Goal: Information Seeking & Learning: Compare options

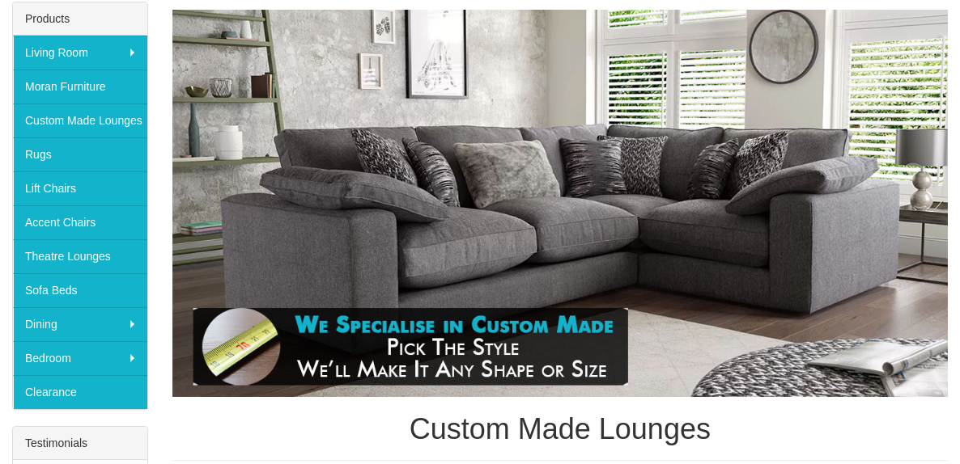
scroll to position [282, 0]
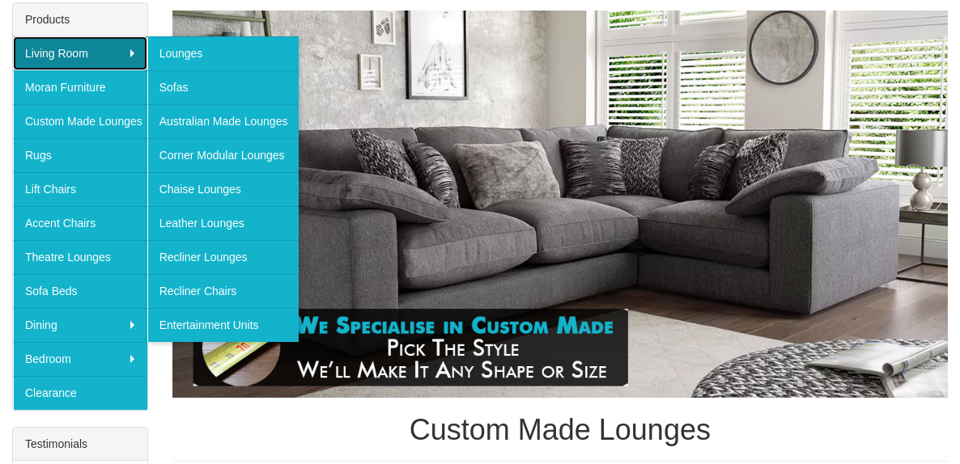
click at [129, 54] on link "Living Room" at bounding box center [80, 53] width 134 height 34
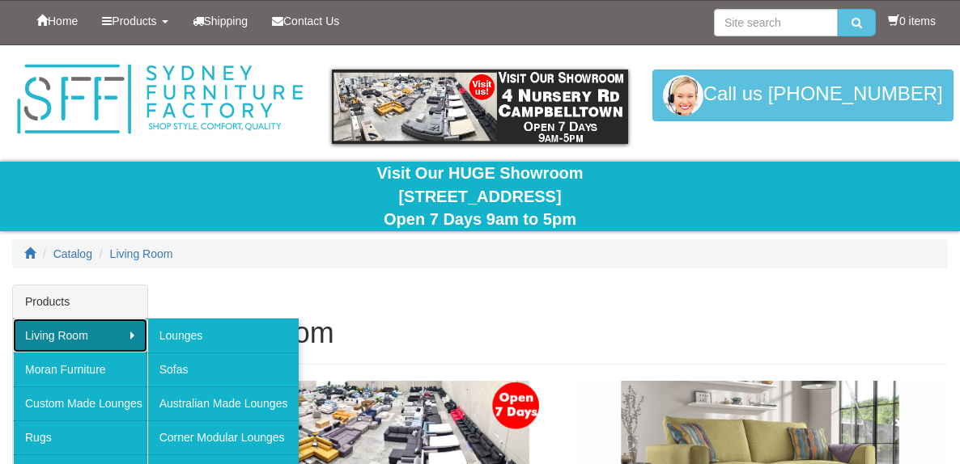
click at [111, 328] on link "Living Room" at bounding box center [80, 336] width 134 height 34
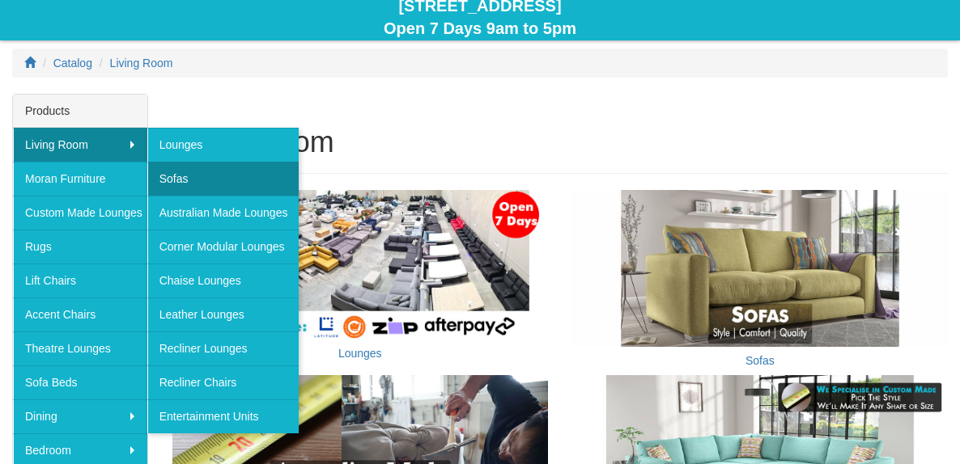
scroll to position [193, 0]
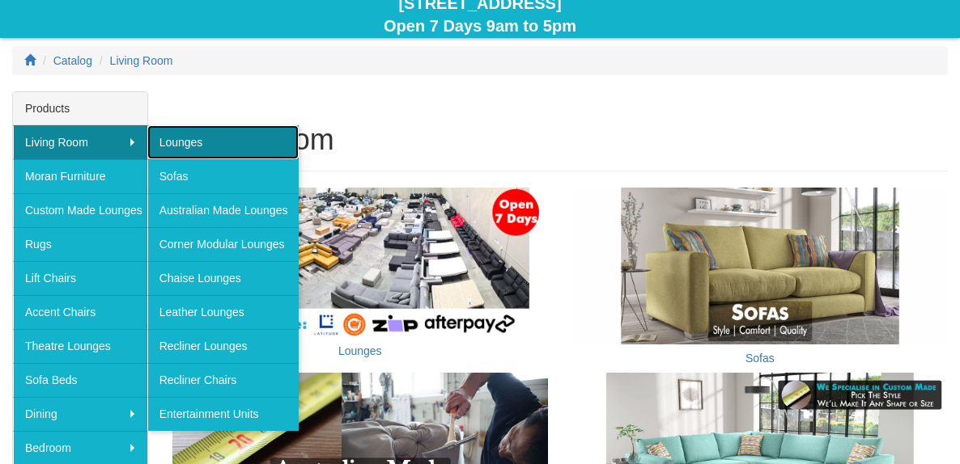
click at [204, 146] on link "Lounges" at bounding box center [223, 142] width 152 height 34
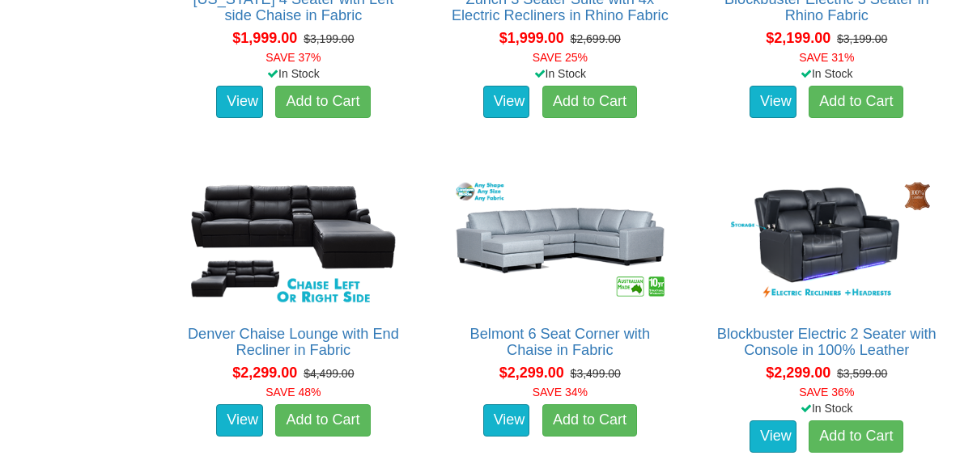
scroll to position [2832, 0]
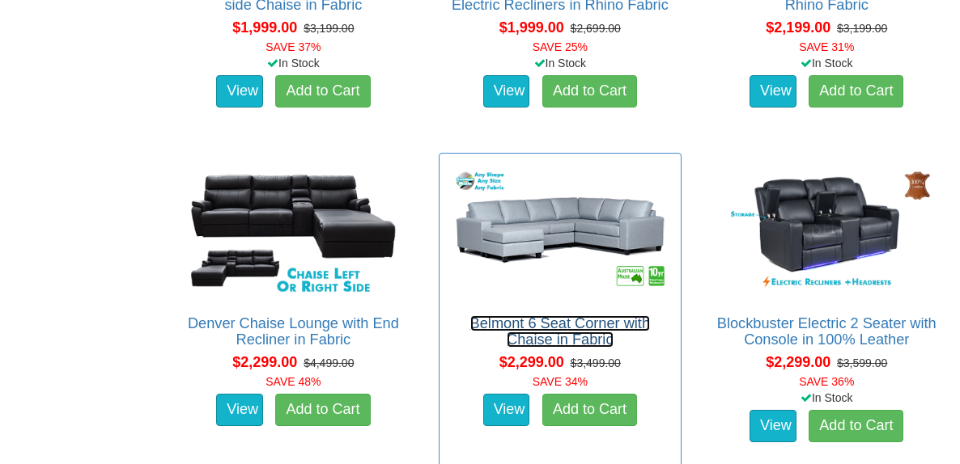
click at [510, 326] on link "Belmont 6 Seat Corner with Chaise in Fabric" at bounding box center [560, 332] width 180 height 32
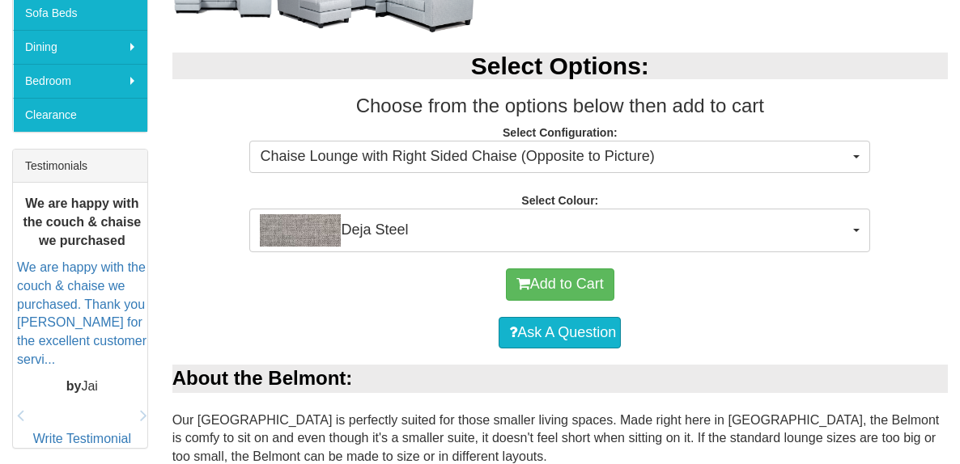
scroll to position [581, 0]
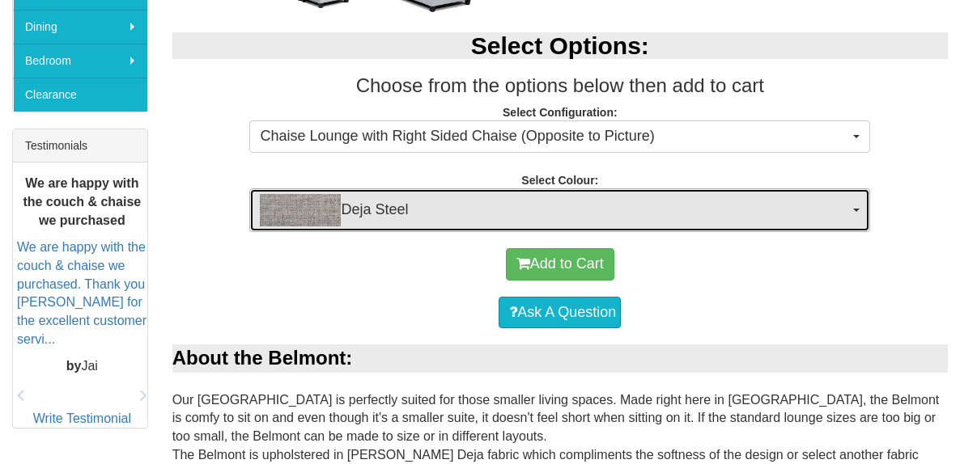
click at [488, 202] on span "Deja Steel" at bounding box center [554, 210] width 589 height 32
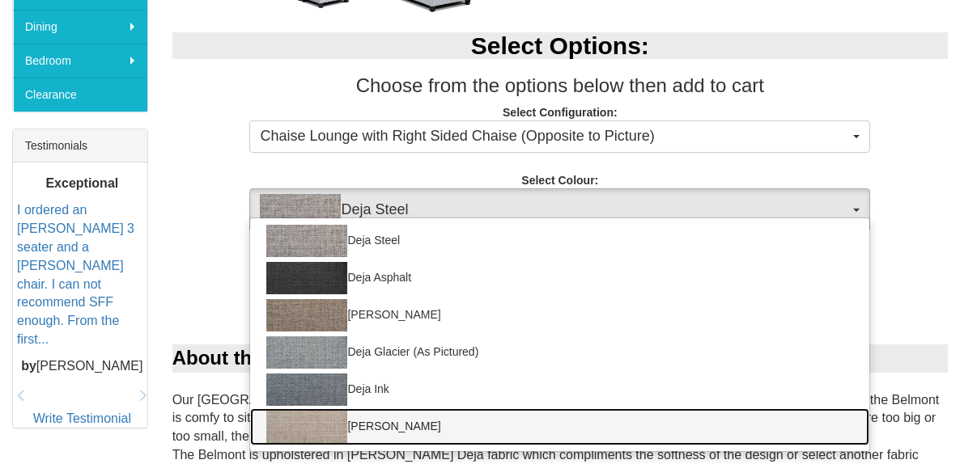
click at [314, 424] on img at bounding box center [306, 427] width 81 height 32
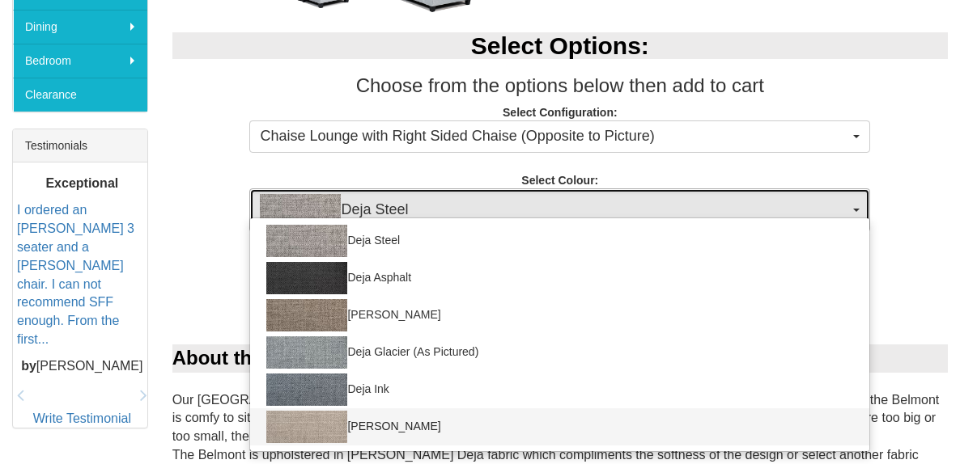
select select "2038"
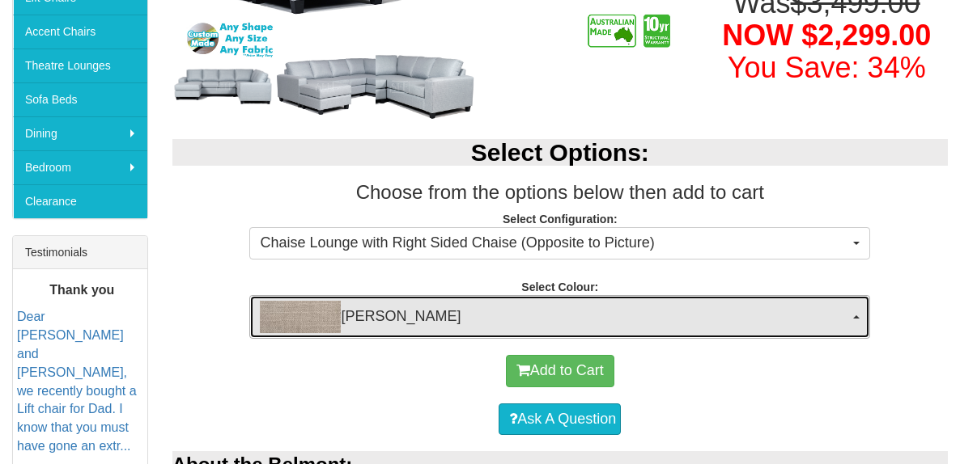
scroll to position [476, 0]
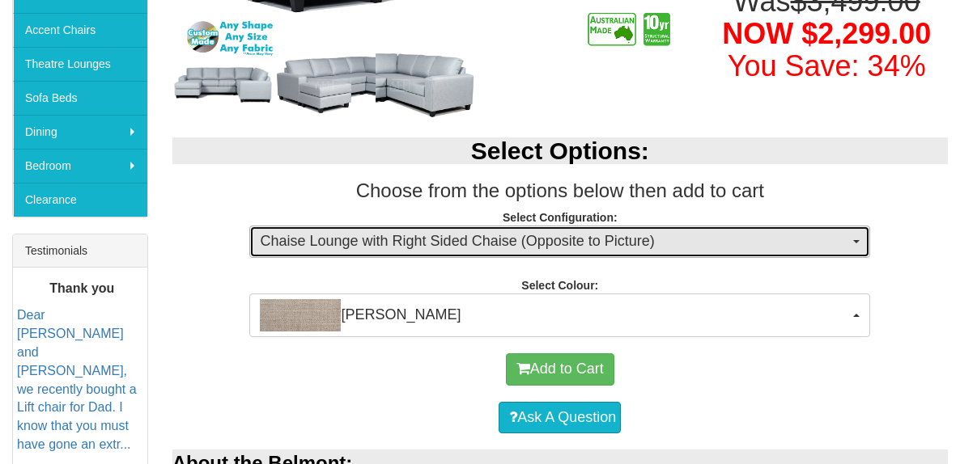
click at [433, 238] on span "Chaise Lounge with Right Sided Chaise (Opposite to Picture)" at bounding box center [554, 241] width 589 height 21
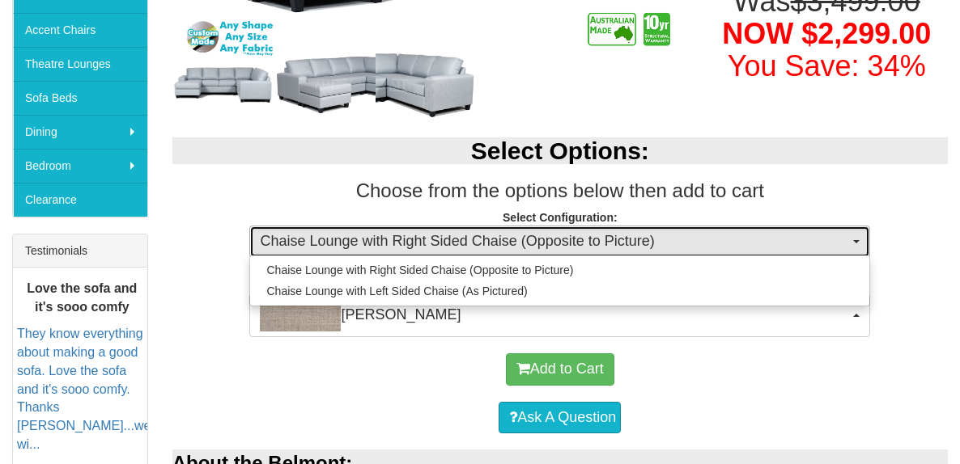
click at [433, 241] on span "Chaise Lounge with Right Sided Chaise (Opposite to Picture)" at bounding box center [554, 241] width 589 height 21
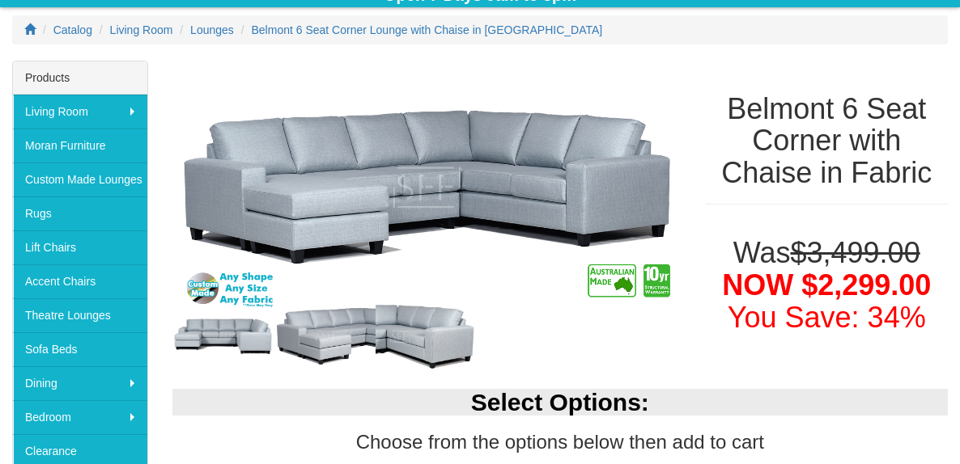
scroll to position [221, 0]
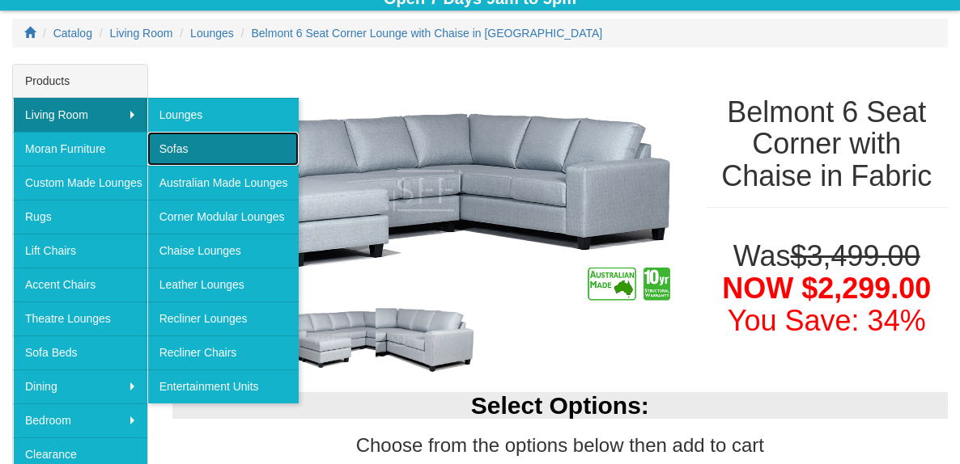
click at [180, 146] on link "Sofas" at bounding box center [223, 149] width 152 height 34
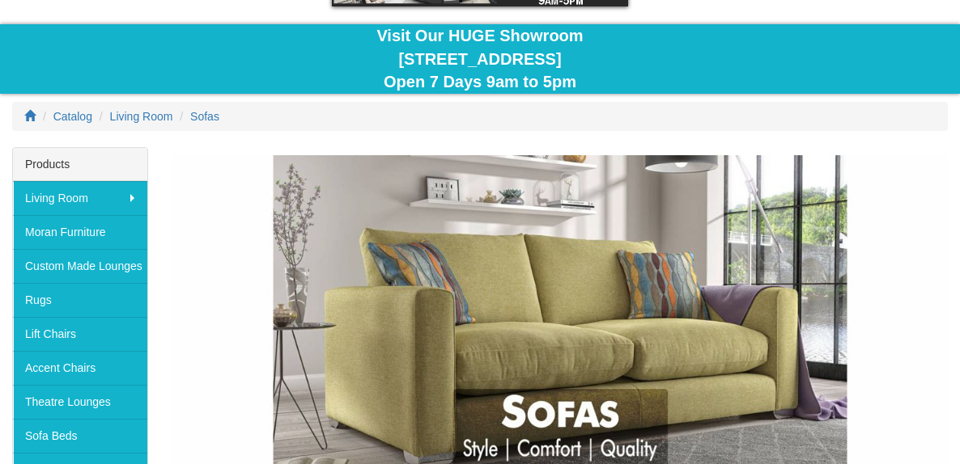
scroll to position [129, 0]
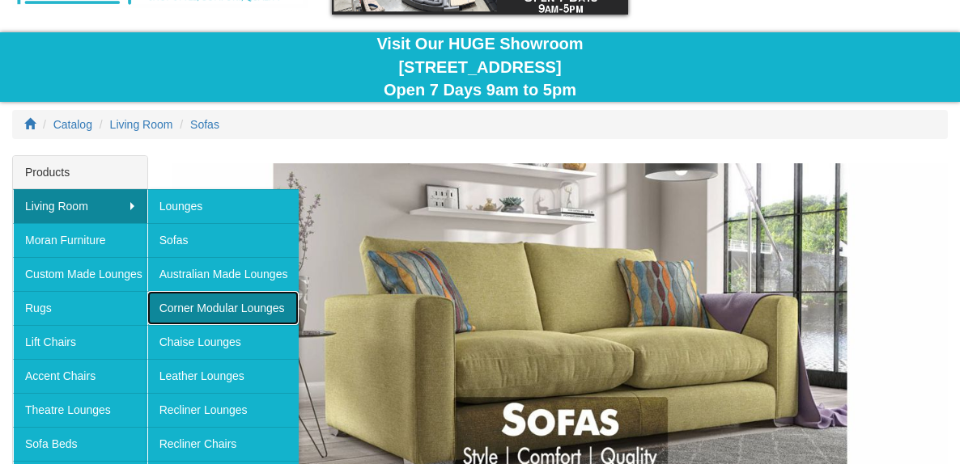
click at [216, 307] on link "Corner Modular Lounges" at bounding box center [223, 308] width 152 height 34
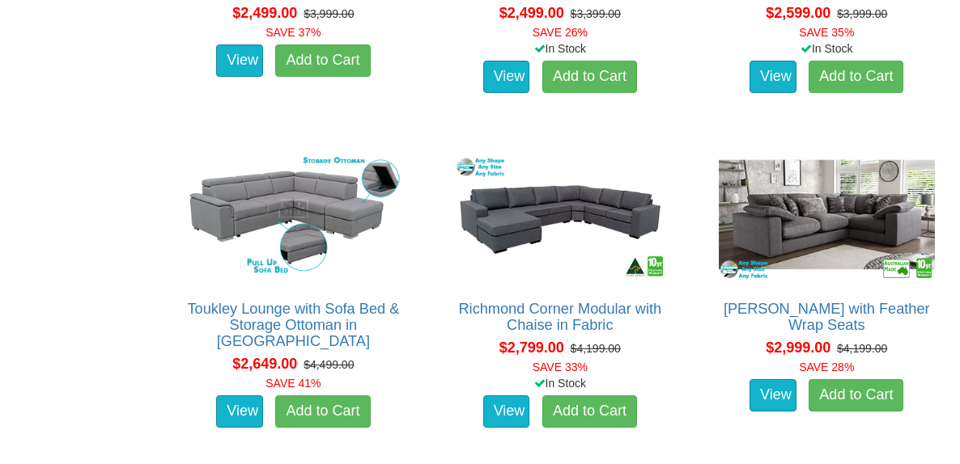
scroll to position [1818, 0]
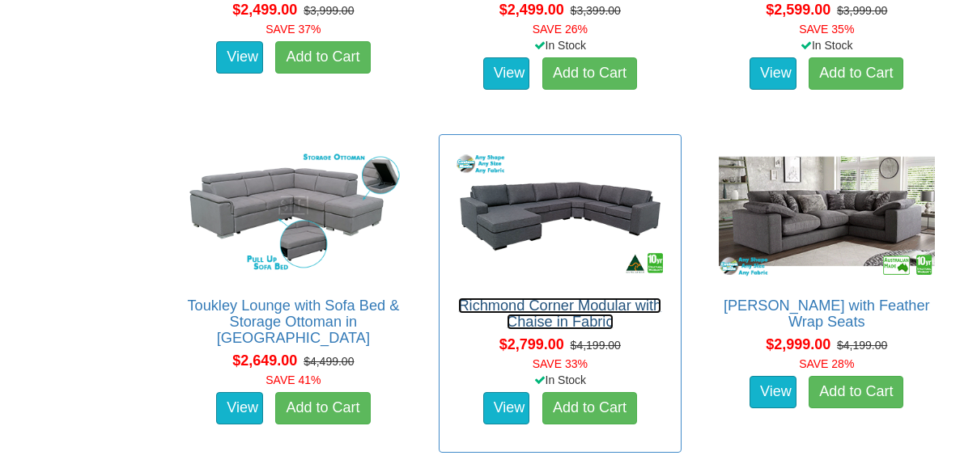
click at [505, 308] on link "Richmond Corner Modular with Chaise in Fabric" at bounding box center [559, 314] width 203 height 32
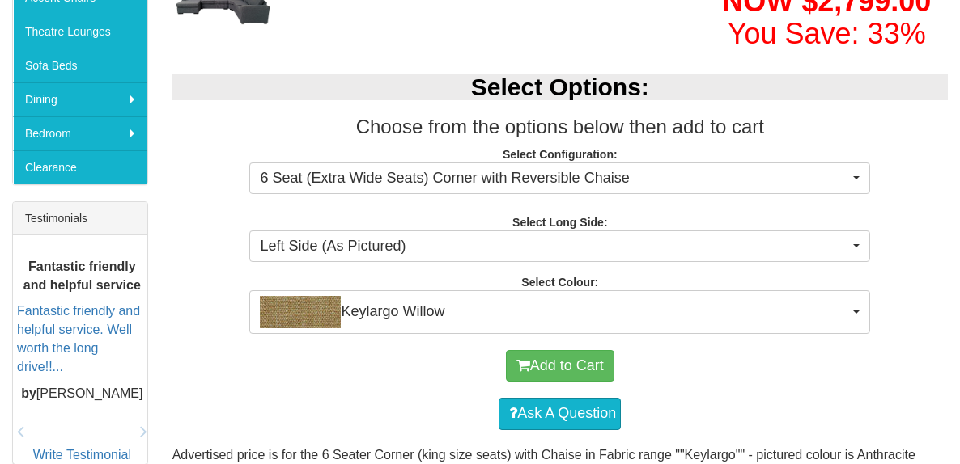
scroll to position [514, 0]
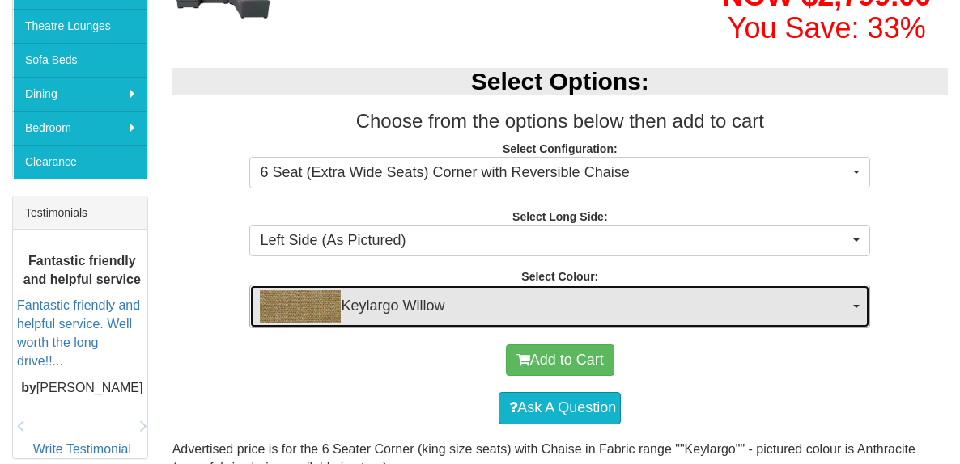
click at [504, 308] on span "Keylargo Willow" at bounding box center [554, 306] width 589 height 32
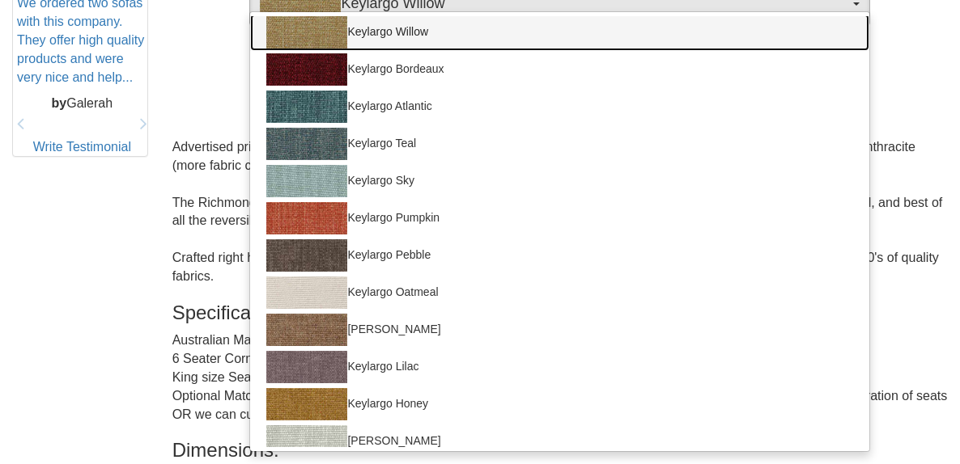
scroll to position [0, 0]
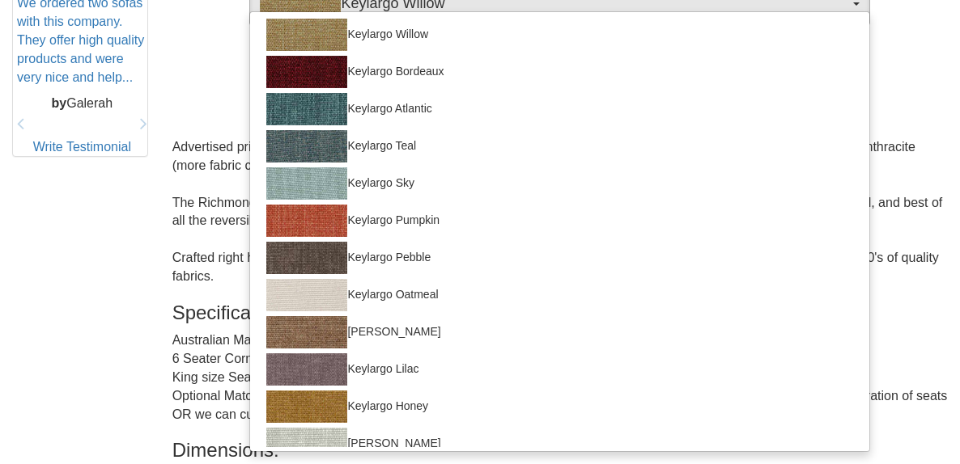
click at [96, 244] on div "Richmond Corner Modular with Chaise in Fabric Was $4,199.00 NOW $2,799.00 You S…" at bounding box center [480, 157] width 960 height 1379
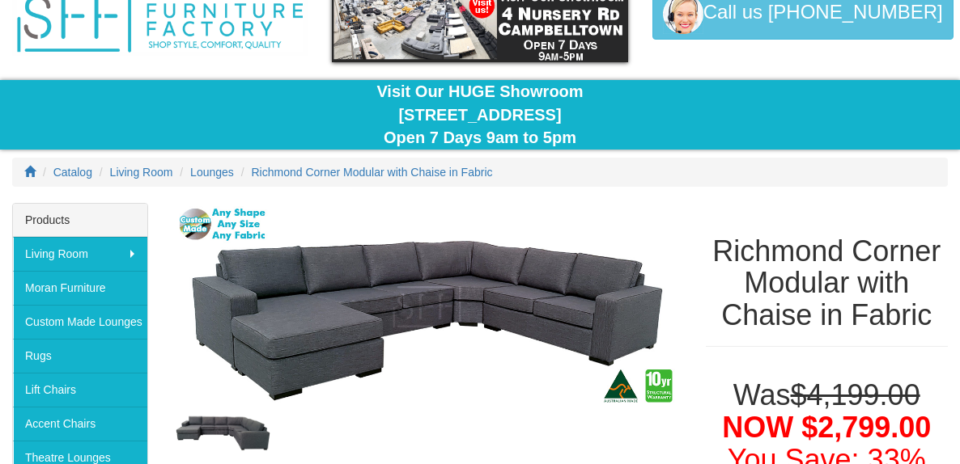
scroll to position [80, 0]
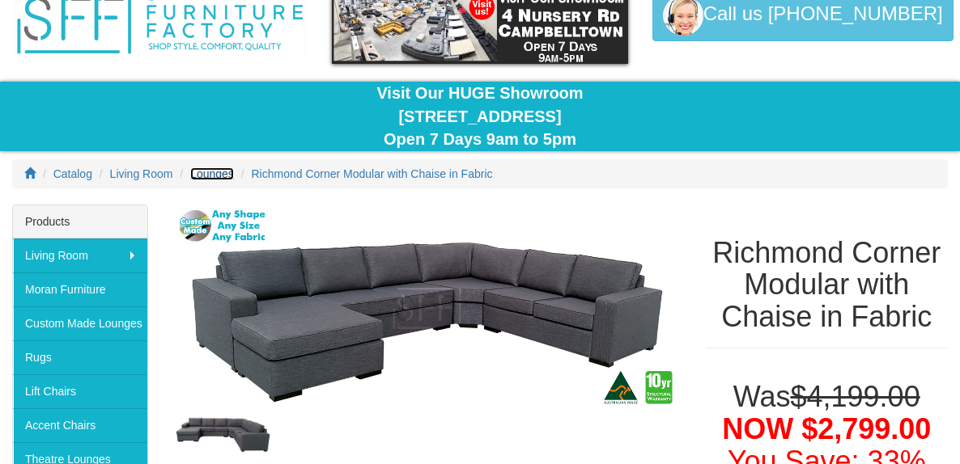
click at [227, 173] on span "Lounges" at bounding box center [212, 173] width 44 height 13
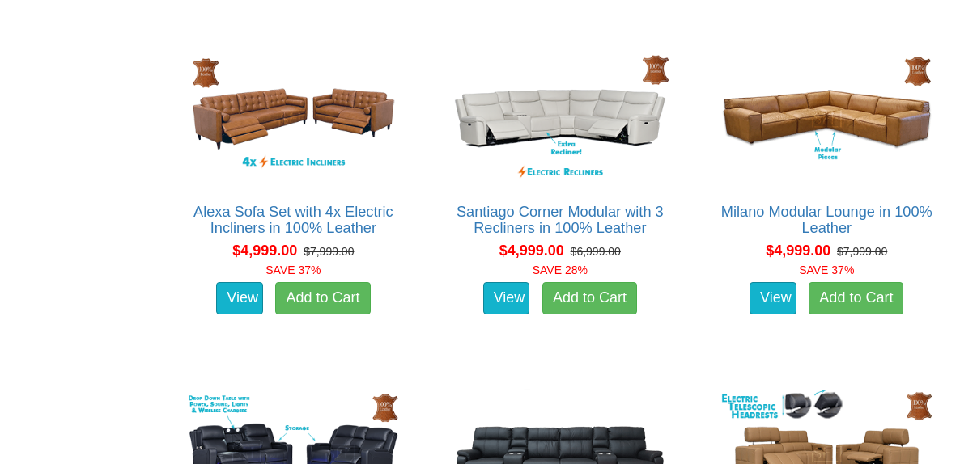
scroll to position [11650, 0]
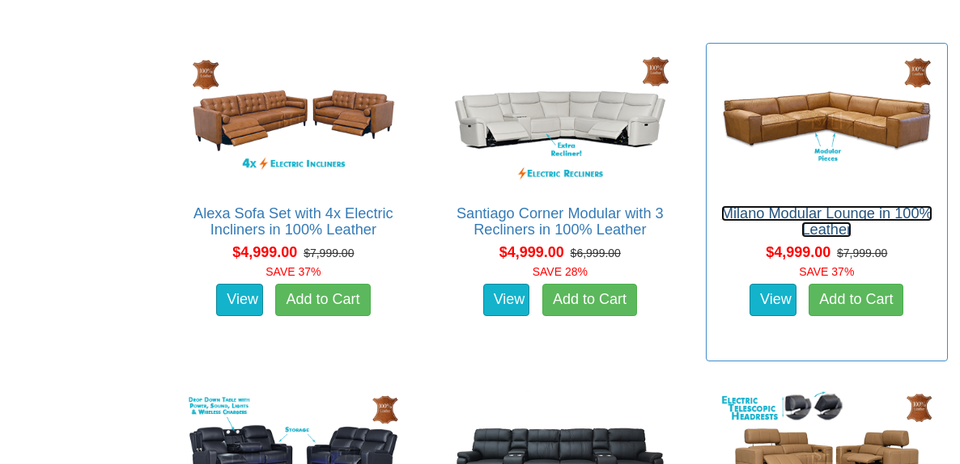
click at [807, 214] on link "Milano Modular Lounge in 100% Leather" at bounding box center [826, 221] width 211 height 32
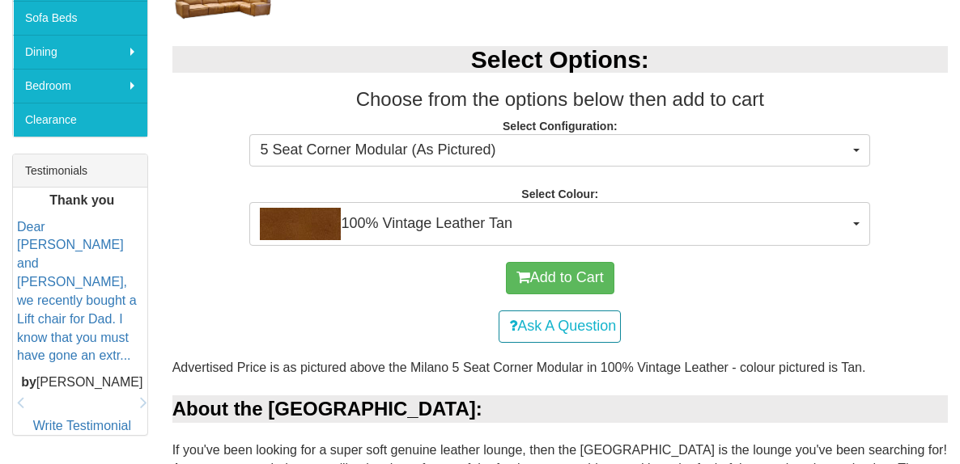
scroll to position [559, 0]
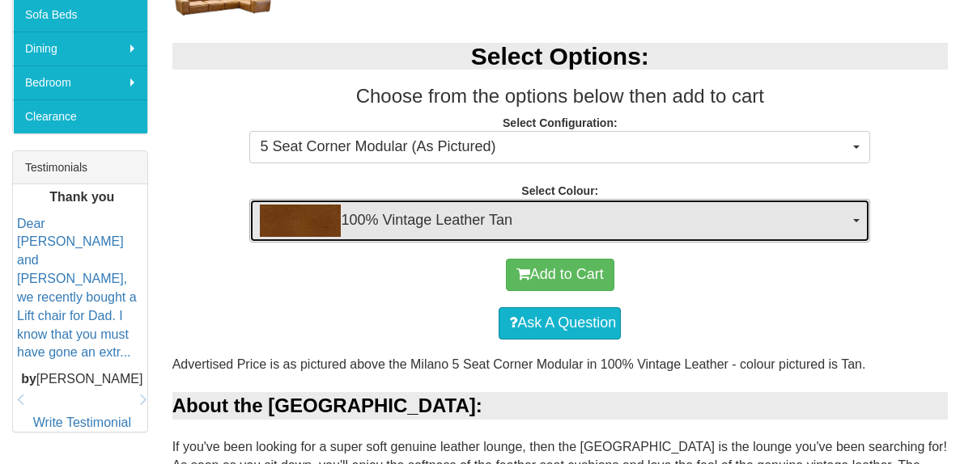
click at [464, 210] on span "100% Vintage Leather Tan" at bounding box center [554, 221] width 589 height 32
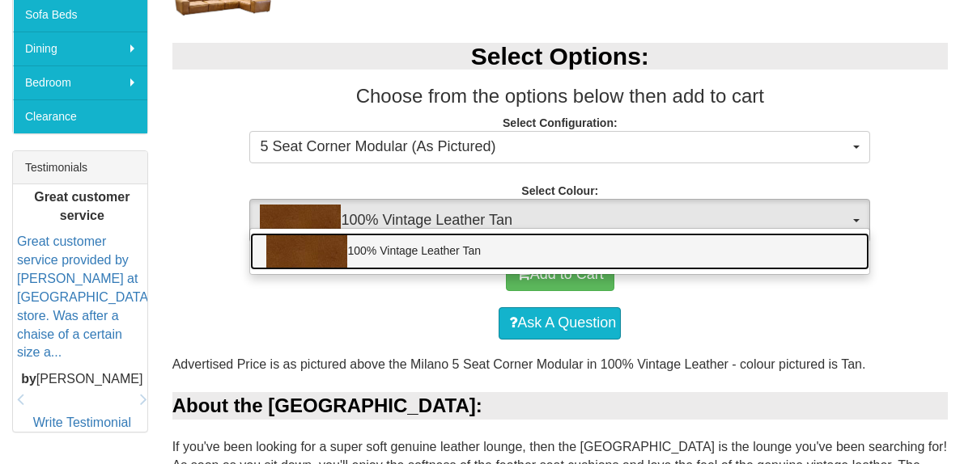
click at [422, 249] on link "100% Vintage Leather Tan" at bounding box center [559, 251] width 619 height 37
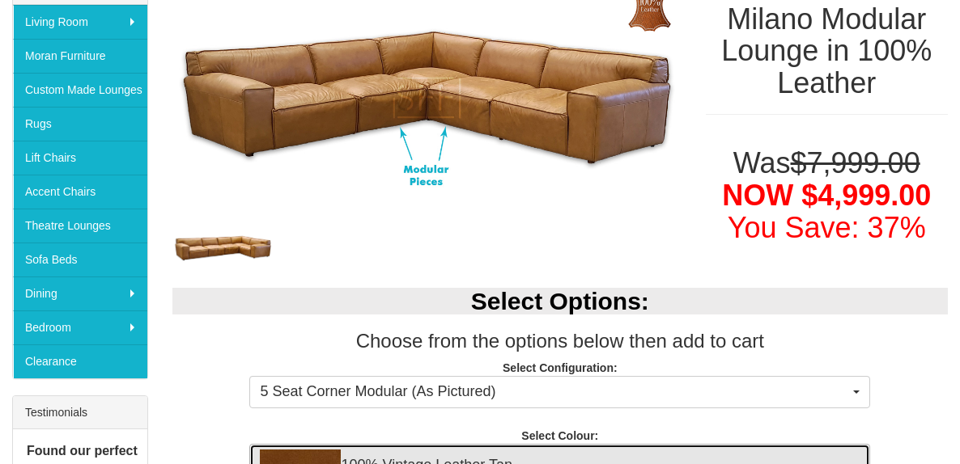
scroll to position [290, 0]
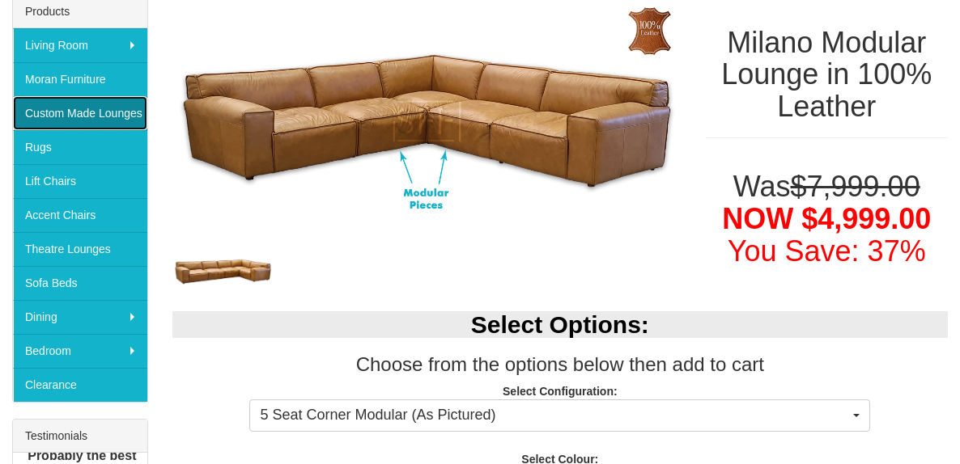
click at [116, 112] on link "Custom Made Lounges" at bounding box center [80, 113] width 134 height 34
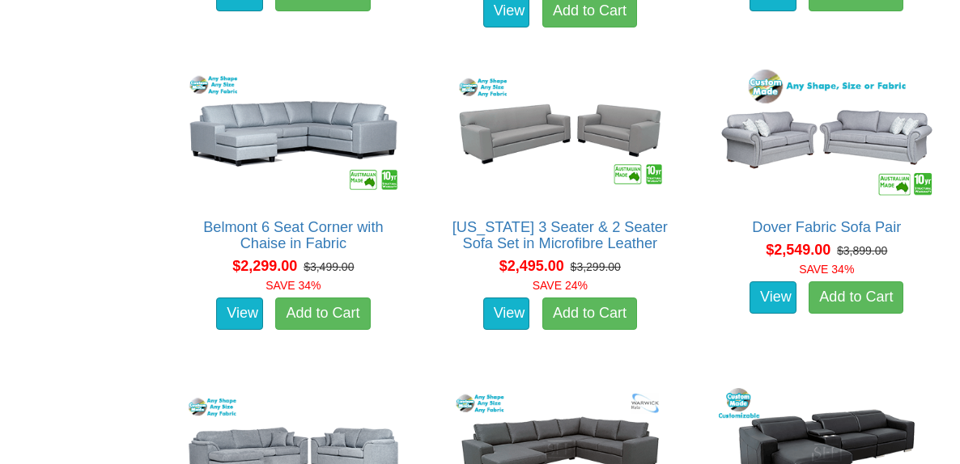
scroll to position [1908, 0]
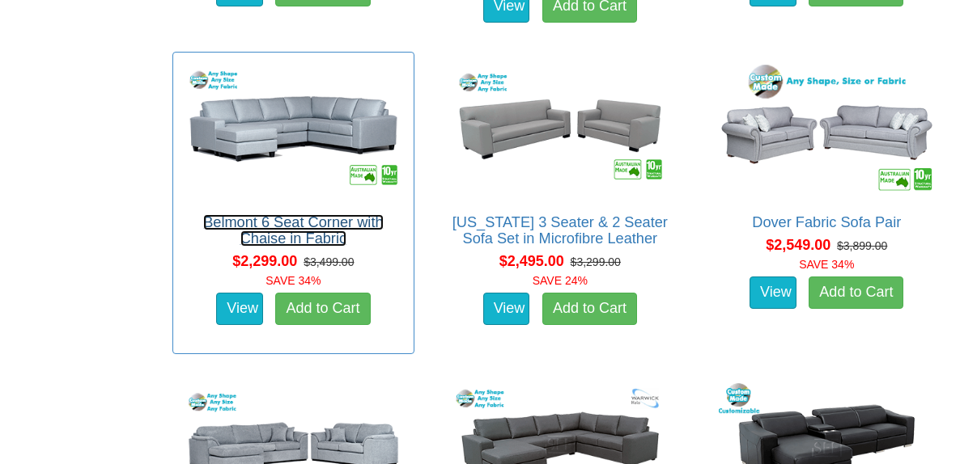
click at [297, 221] on link "Belmont 6 Seat Corner with Chaise in Fabric" at bounding box center [293, 230] width 180 height 32
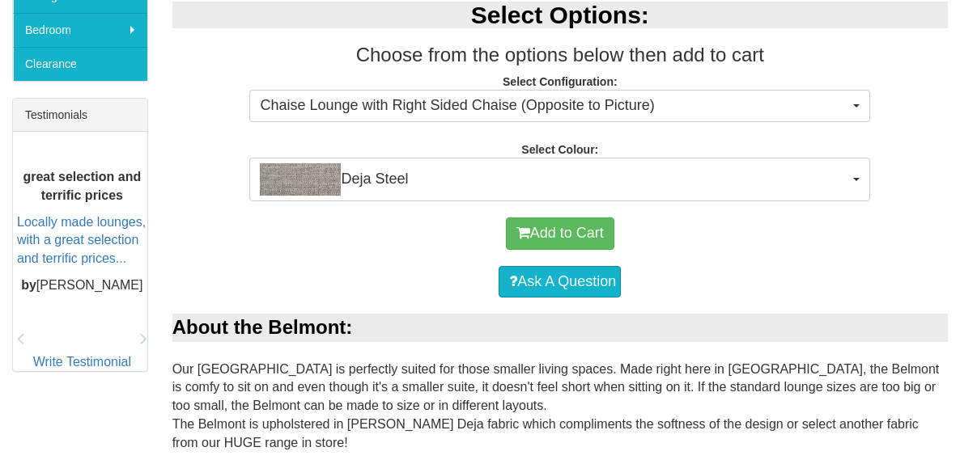
scroll to position [622, 0]
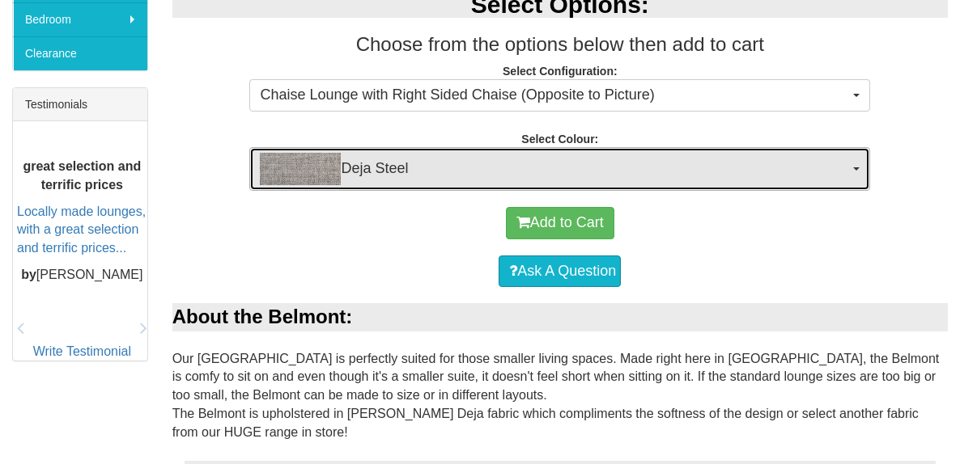
click at [311, 180] on img "button" at bounding box center [300, 169] width 81 height 32
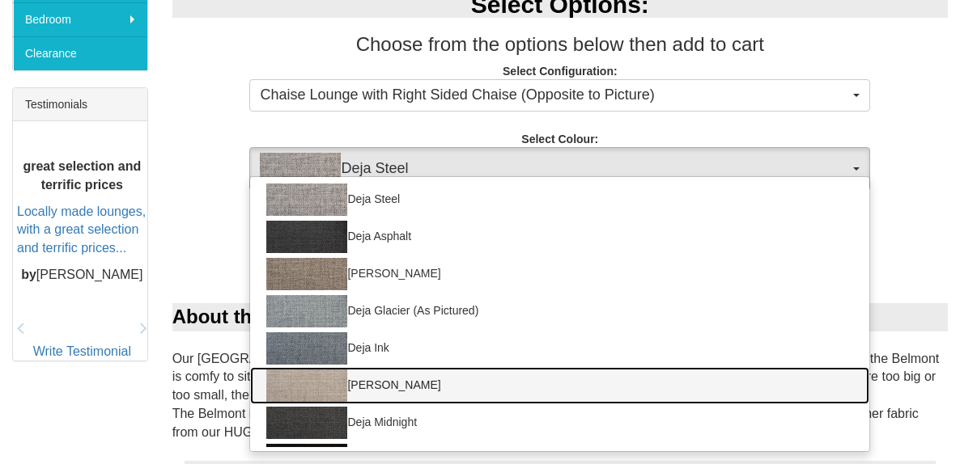
click at [307, 390] on img at bounding box center [306, 386] width 81 height 32
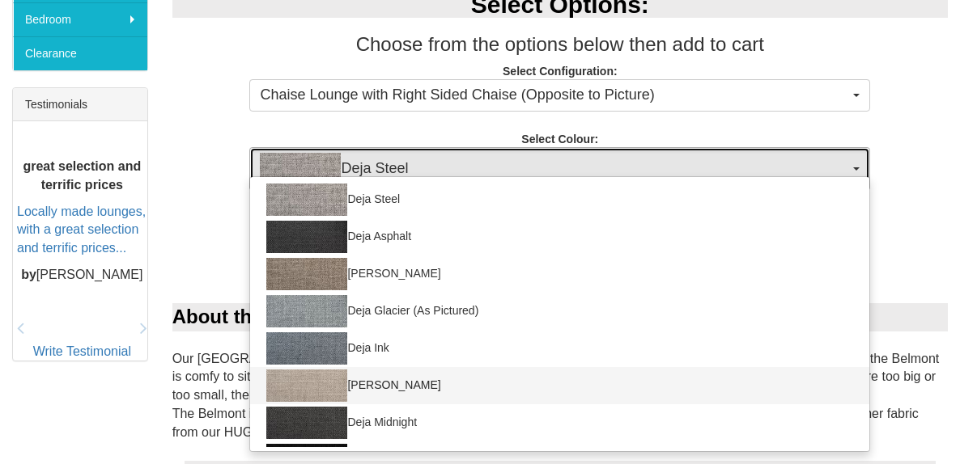
select select "2038"
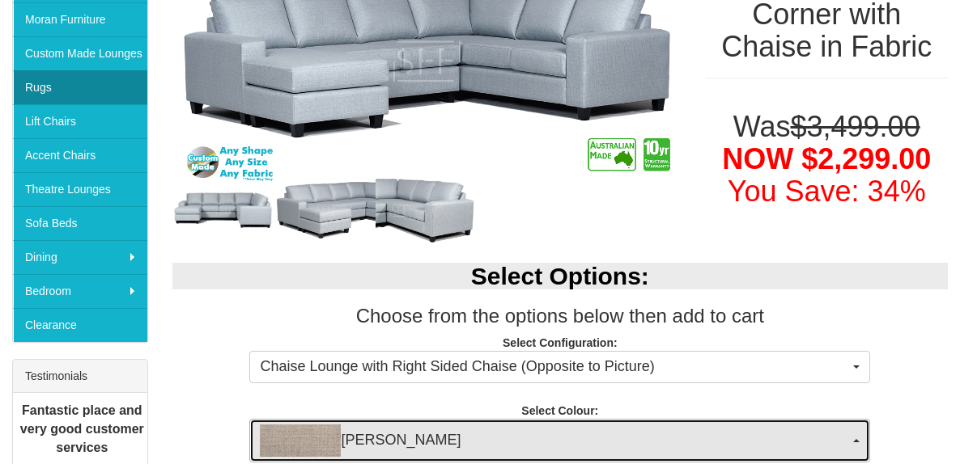
scroll to position [352, 0]
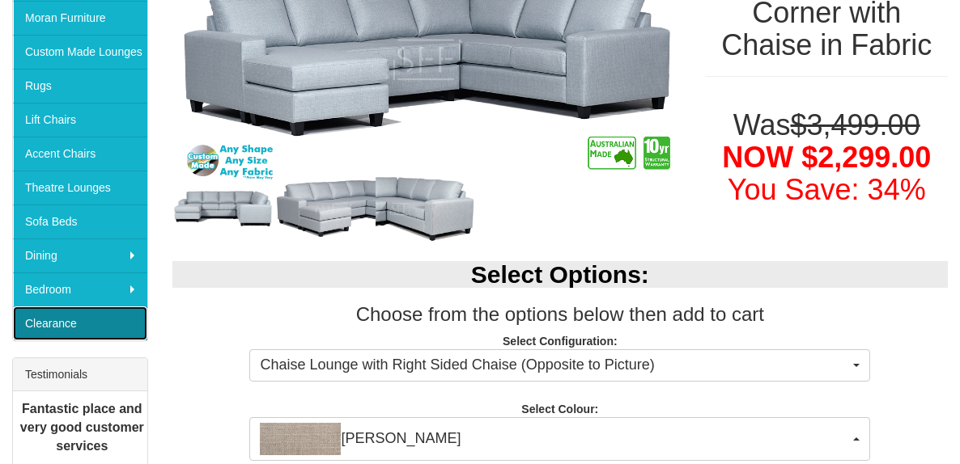
click at [122, 331] on link "Clearance" at bounding box center [80, 324] width 134 height 34
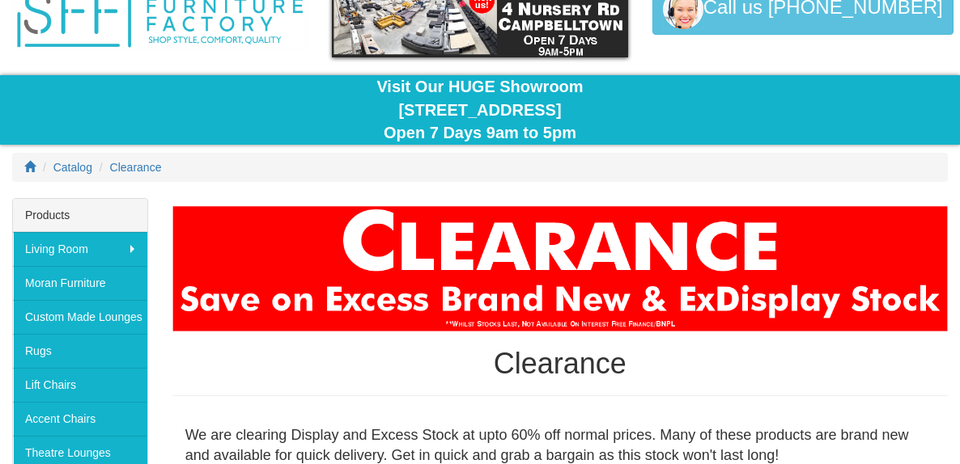
scroll to position [83, 0]
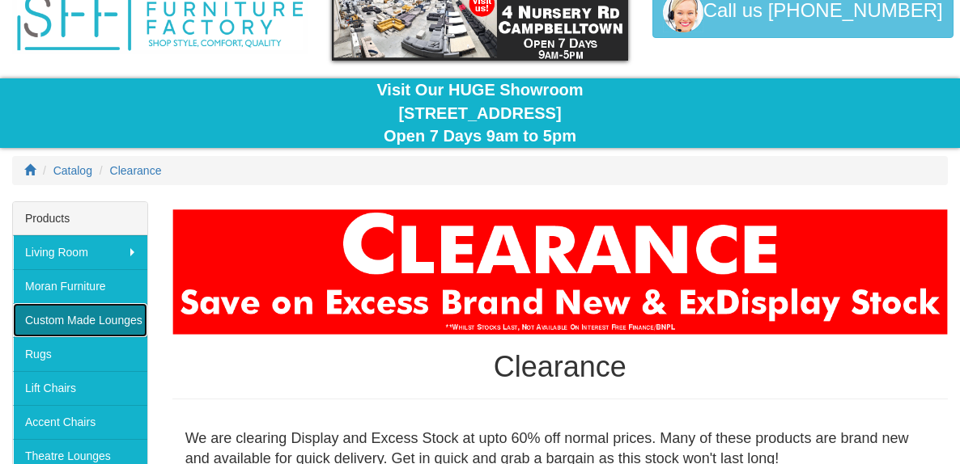
click at [119, 319] on link "Custom Made Lounges" at bounding box center [80, 320] width 134 height 34
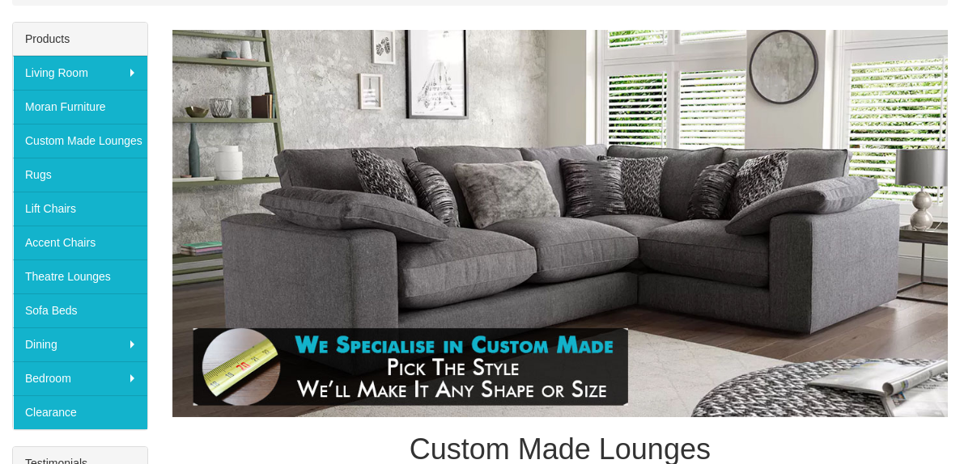
scroll to position [265, 0]
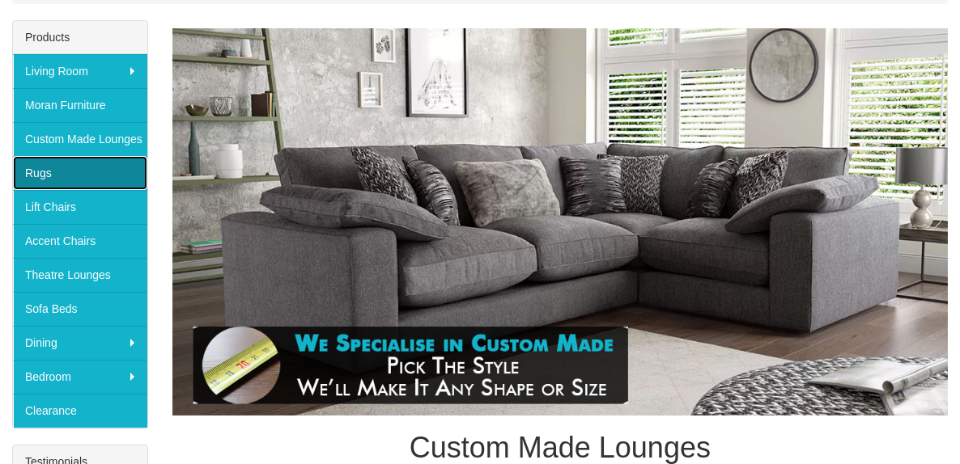
click at [106, 188] on link "Rugs" at bounding box center [80, 173] width 134 height 34
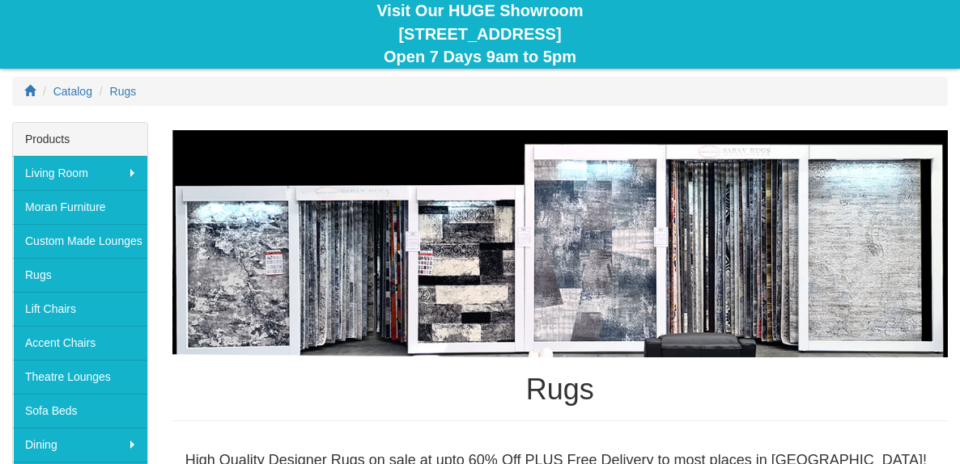
scroll to position [159, 0]
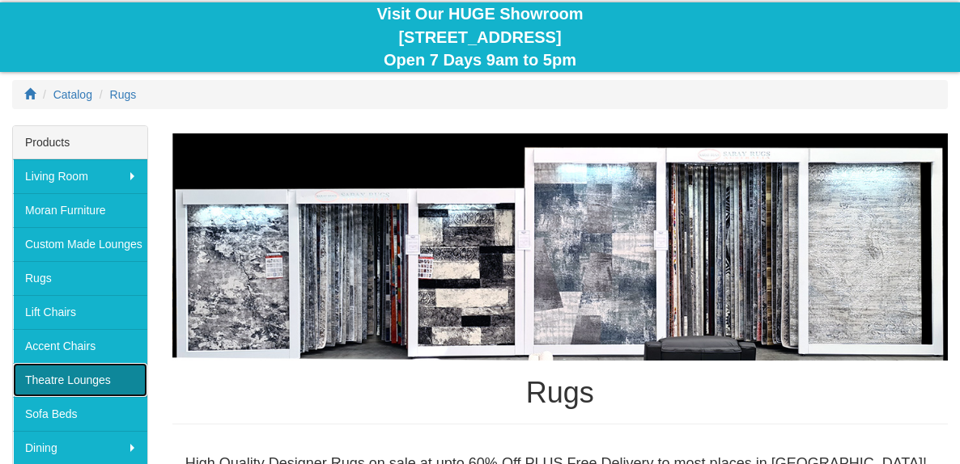
click at [116, 374] on link "Theatre Lounges" at bounding box center [80, 380] width 134 height 34
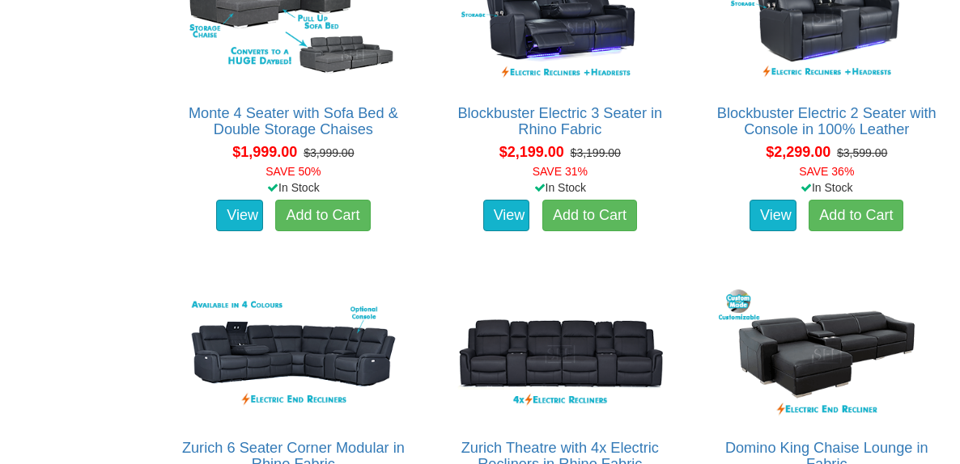
scroll to position [1505, 0]
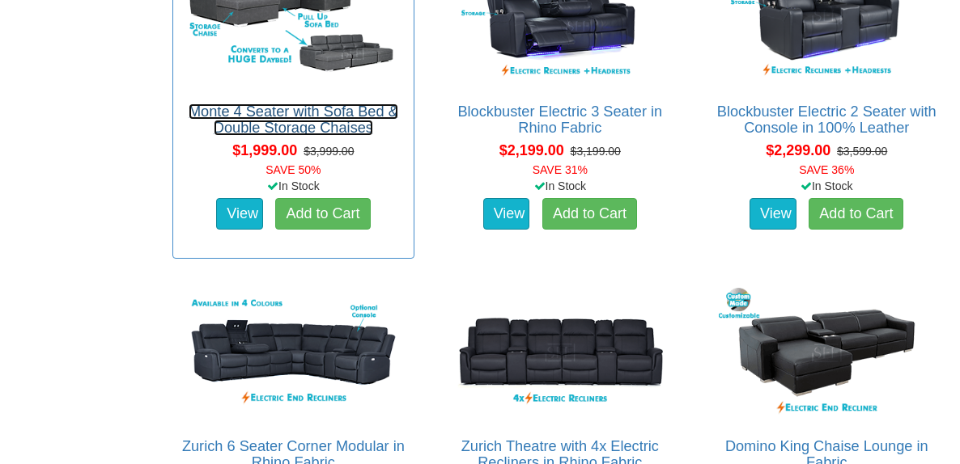
click at [265, 129] on link "Monte 4 Seater with Sofa Bed & Double Storage Chaises" at bounding box center [294, 120] width 210 height 32
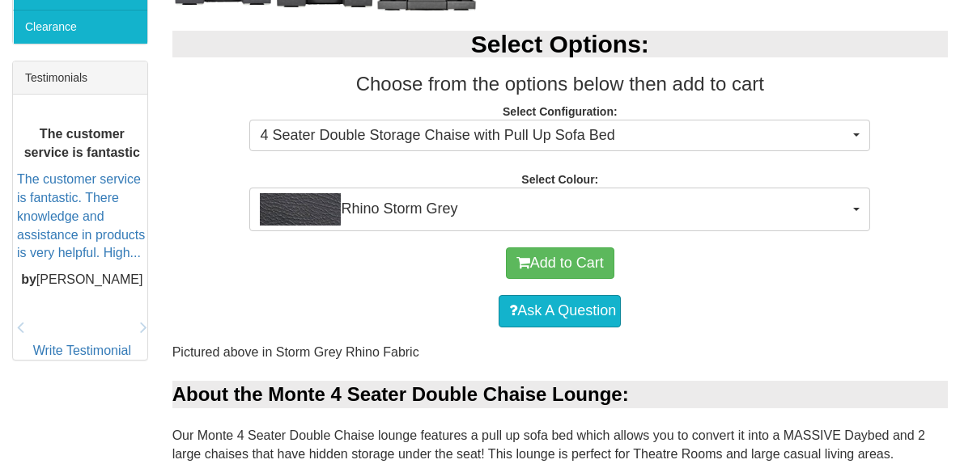
scroll to position [654, 0]
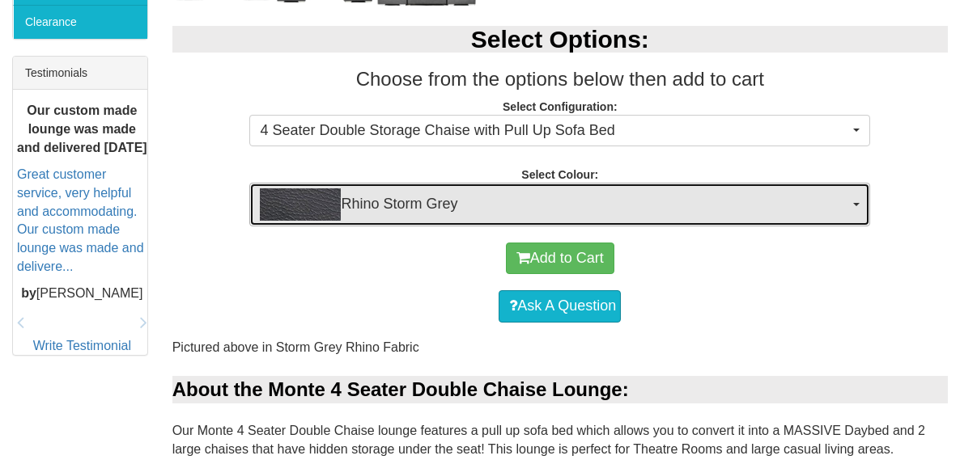
click at [342, 208] on span "Rhino Storm Grey" at bounding box center [554, 205] width 589 height 32
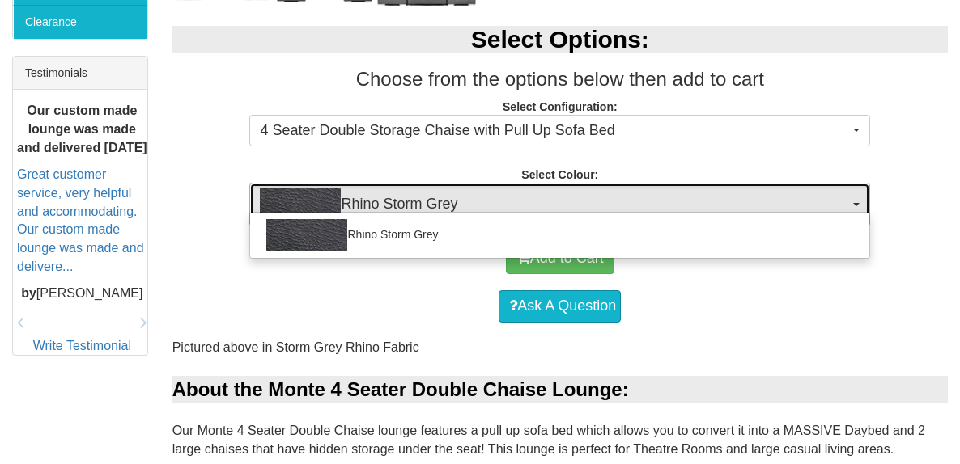
click at [342, 208] on span "Rhino Storm Grey" at bounding box center [554, 205] width 589 height 32
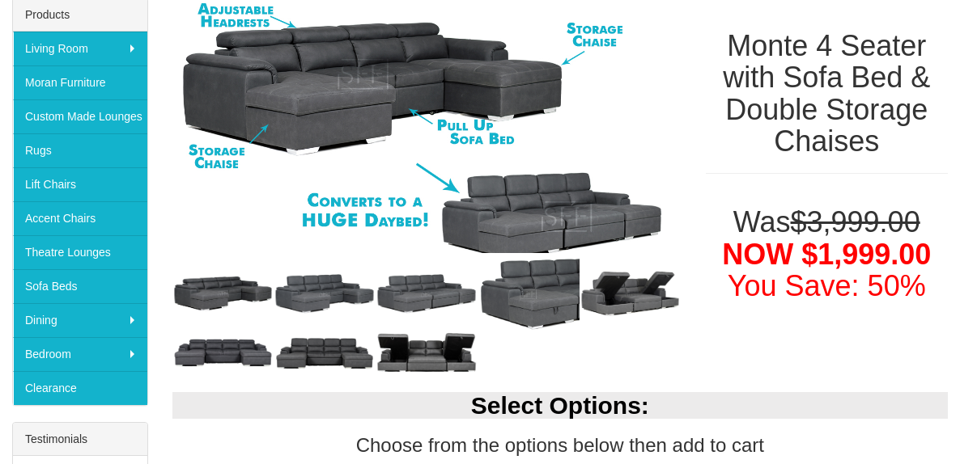
scroll to position [274, 0]
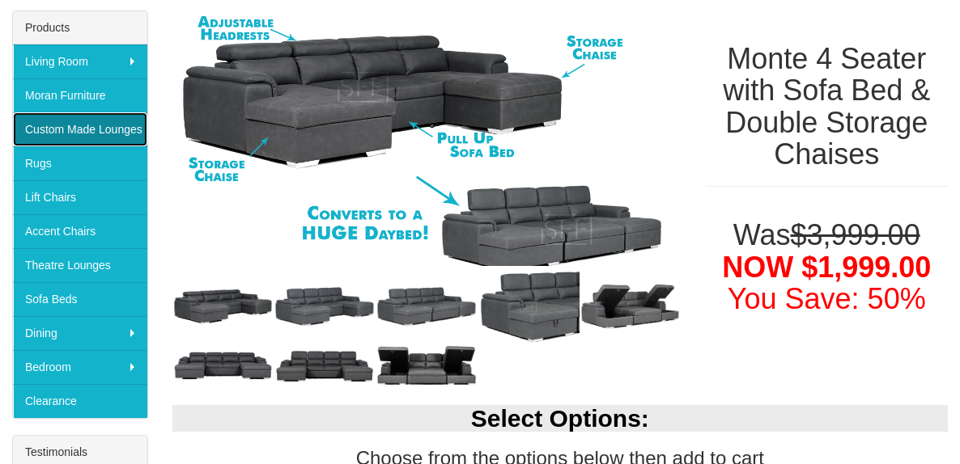
click at [104, 127] on link "Custom Made Lounges" at bounding box center [80, 129] width 134 height 34
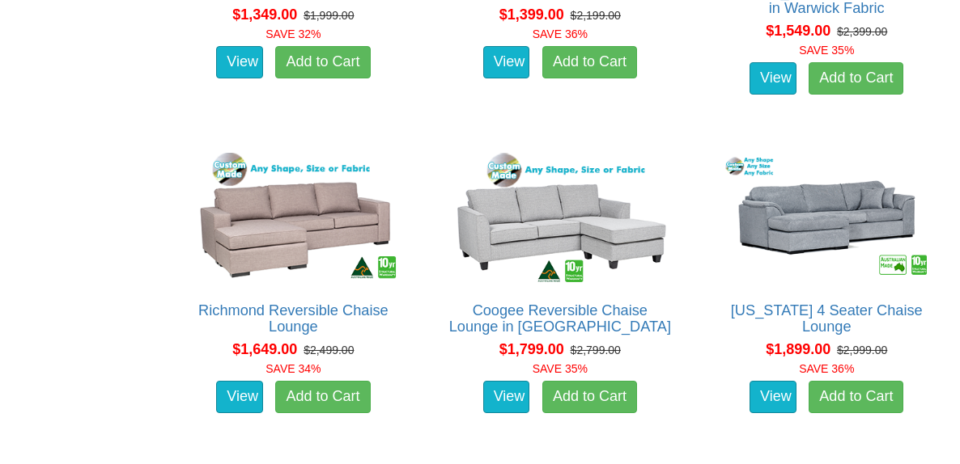
scroll to position [1187, 0]
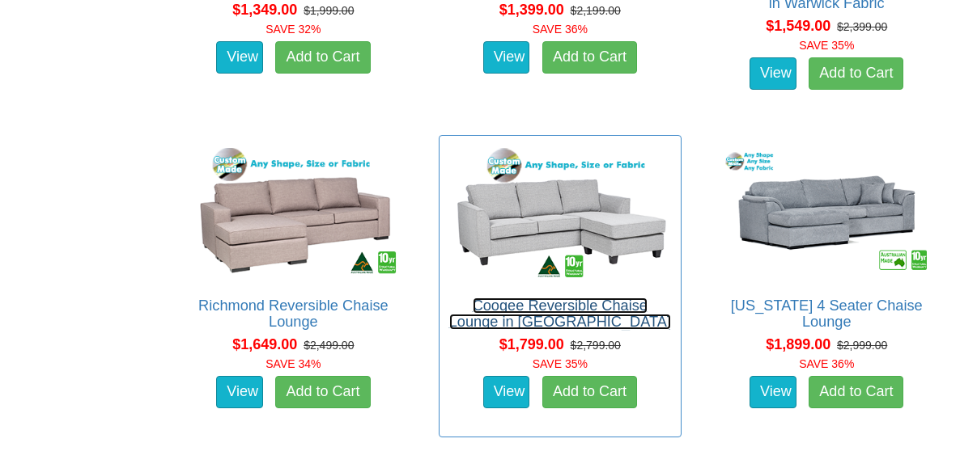
click at [534, 299] on link "Coogee Reversible Chaise Lounge in [GEOGRAPHIC_DATA]" at bounding box center [560, 314] width 222 height 32
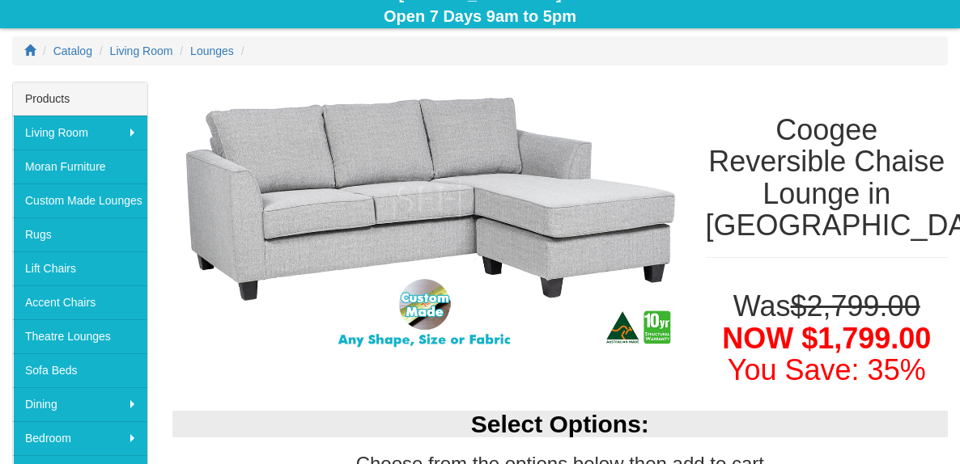
scroll to position [210, 0]
